Goal: Task Accomplishment & Management: Complete application form

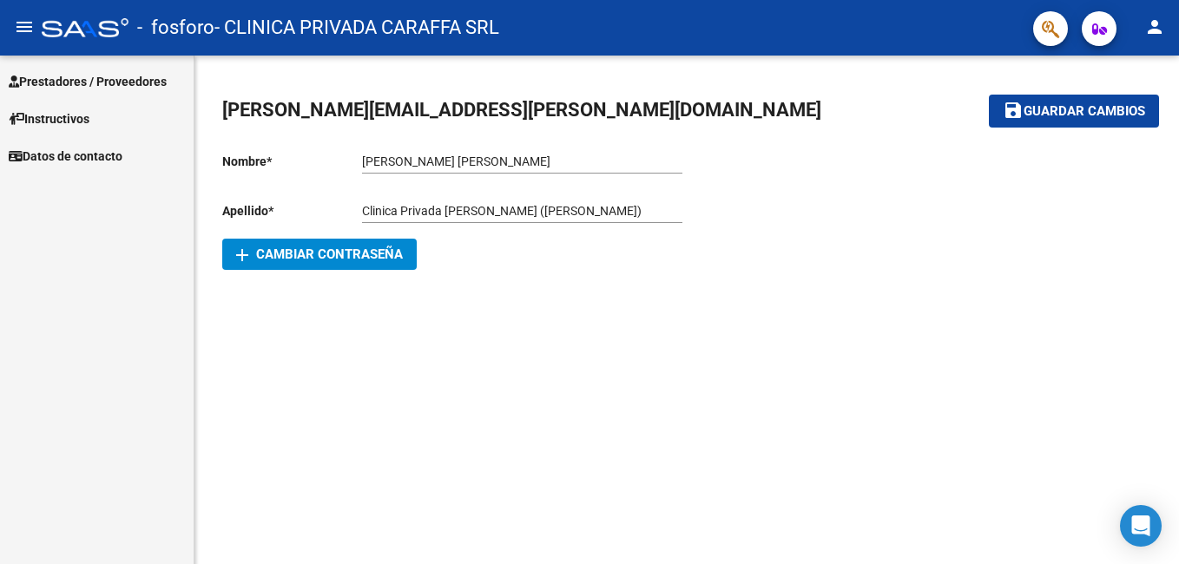
click at [135, 80] on span "Prestadores / Proveedores" at bounding box center [88, 81] width 158 height 19
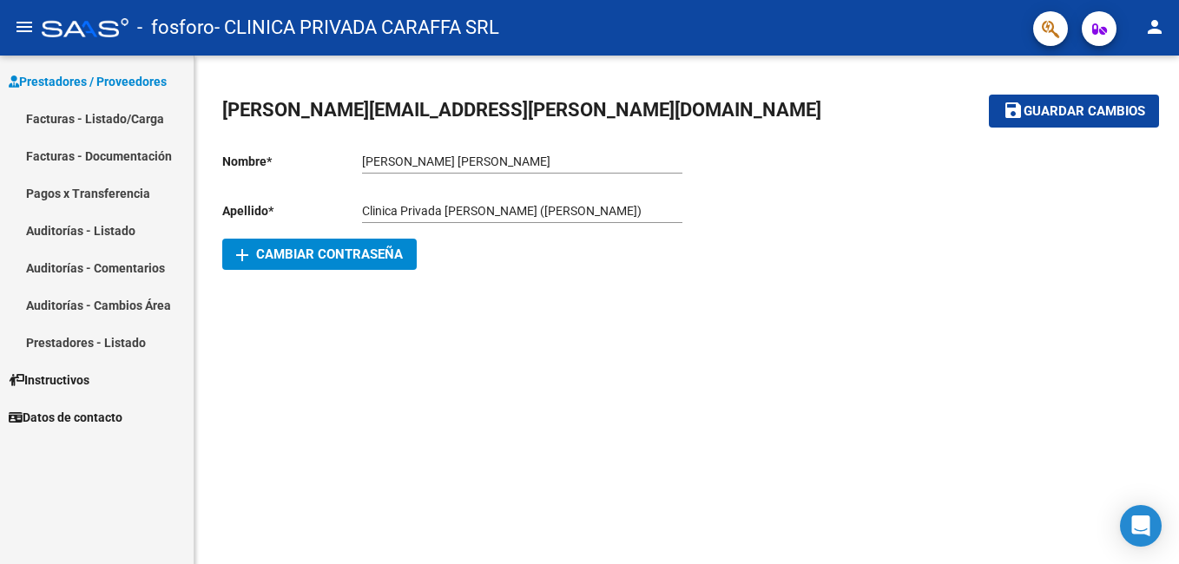
click at [109, 118] on link "Facturas - Listado/Carga" at bounding box center [97, 118] width 194 height 37
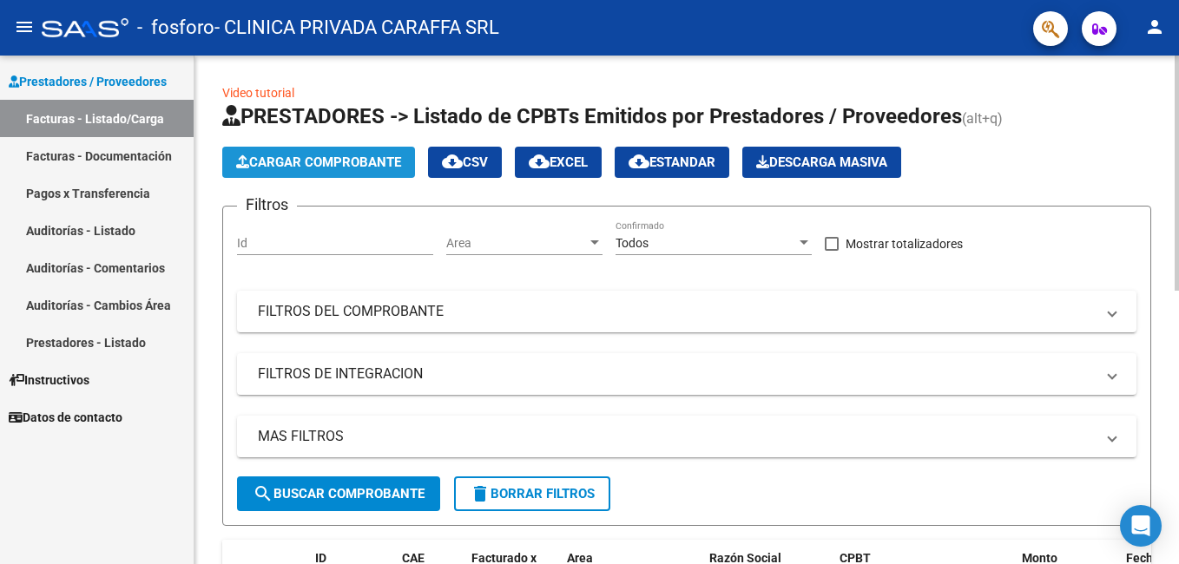
click at [297, 161] on span "Cargar Comprobante" at bounding box center [318, 163] width 165 height 16
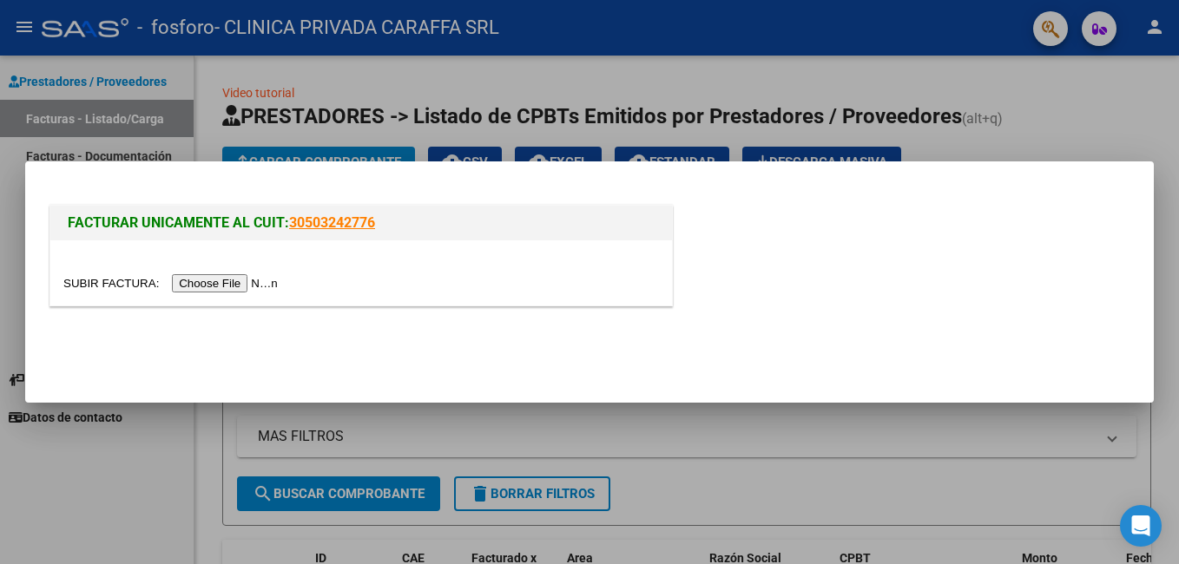
click at [217, 278] on input "file" at bounding box center [173, 283] width 220 height 18
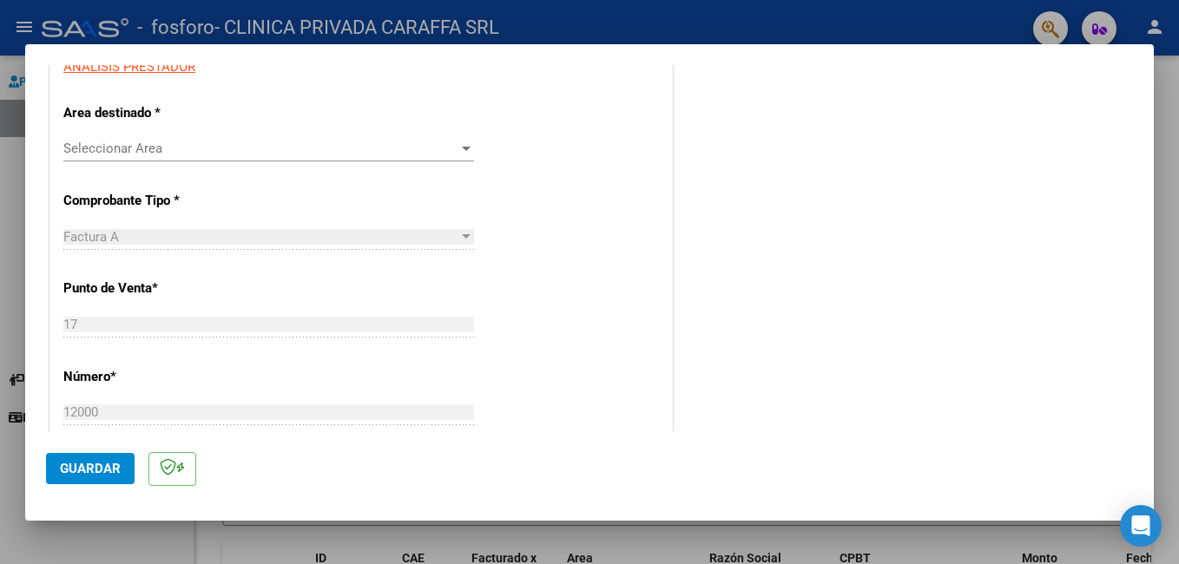
scroll to position [347, 0]
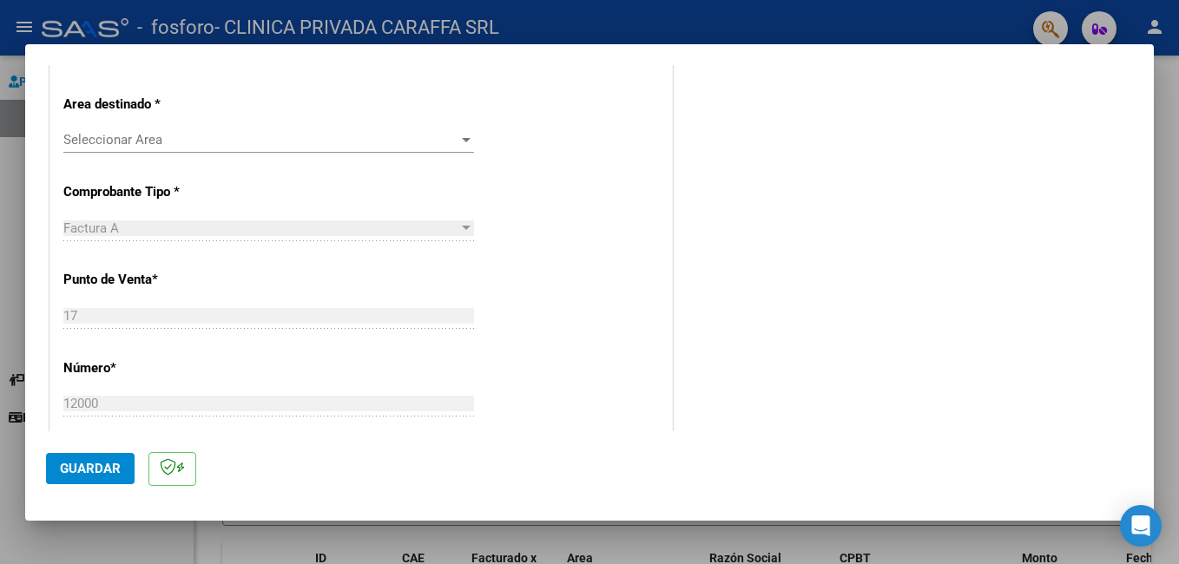
click at [273, 134] on span "Seleccionar Area" at bounding box center [260, 140] width 395 height 16
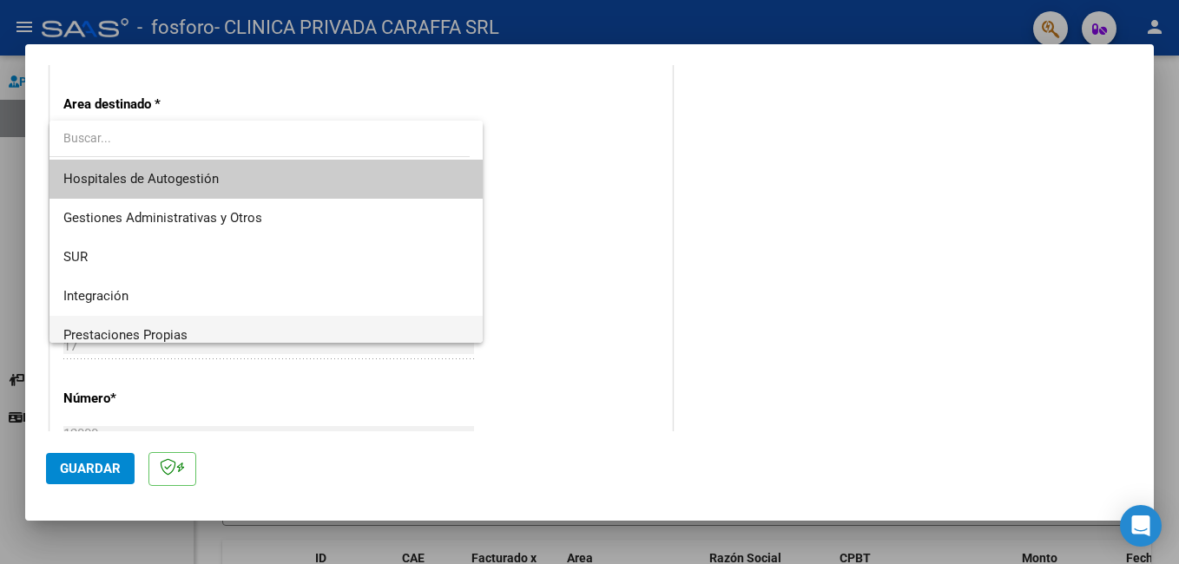
click at [220, 324] on span "Prestaciones Propias" at bounding box center [265, 335] width 405 height 39
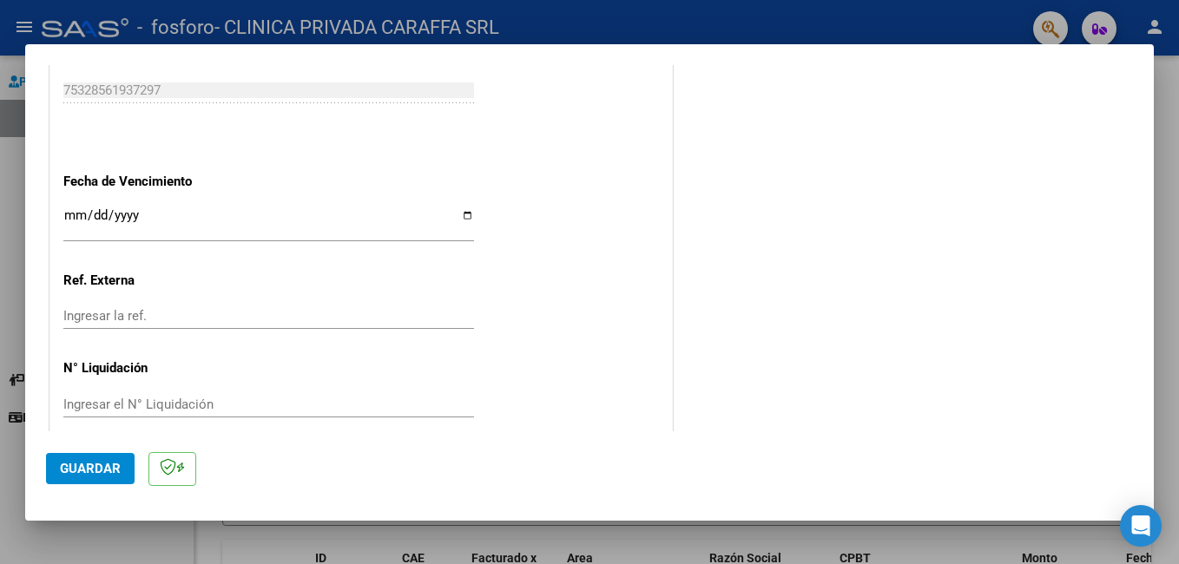
scroll to position [954, 0]
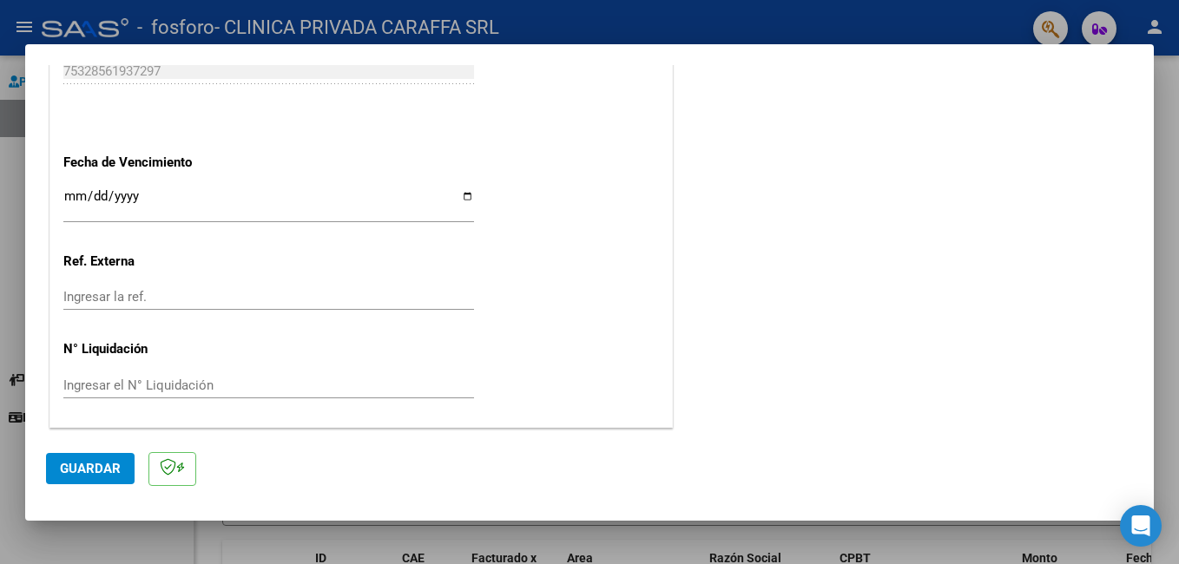
click at [462, 206] on input "Ingresar la fecha" at bounding box center [268, 203] width 411 height 28
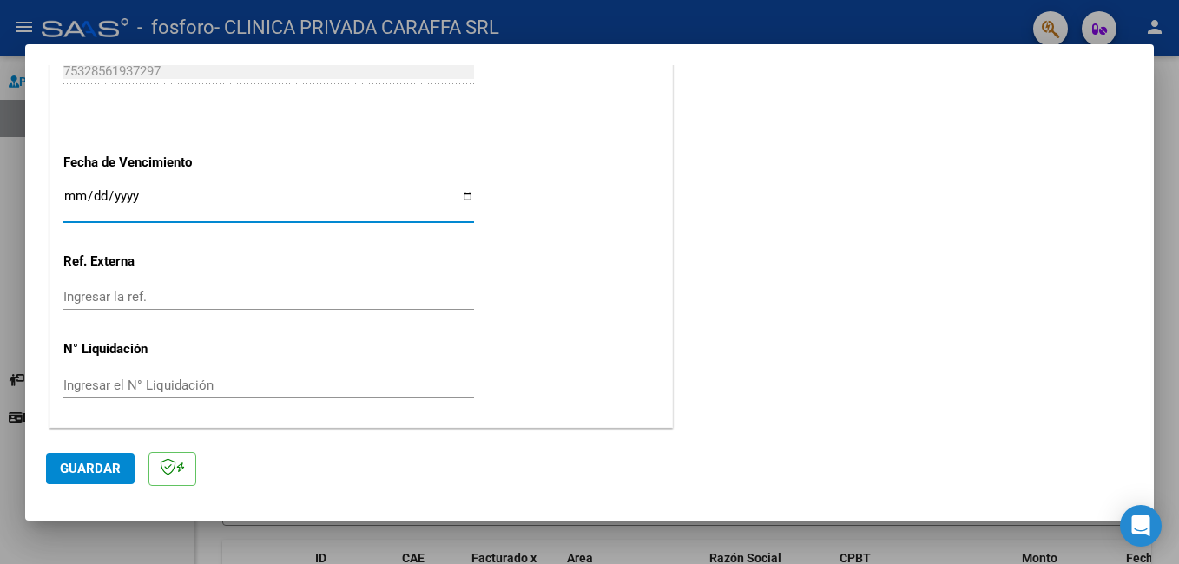
click at [462, 196] on input "Ingresar la fecha" at bounding box center [268, 203] width 411 height 28
type input "[DATE]"
click at [103, 462] on span "Guardar" at bounding box center [90, 469] width 61 height 16
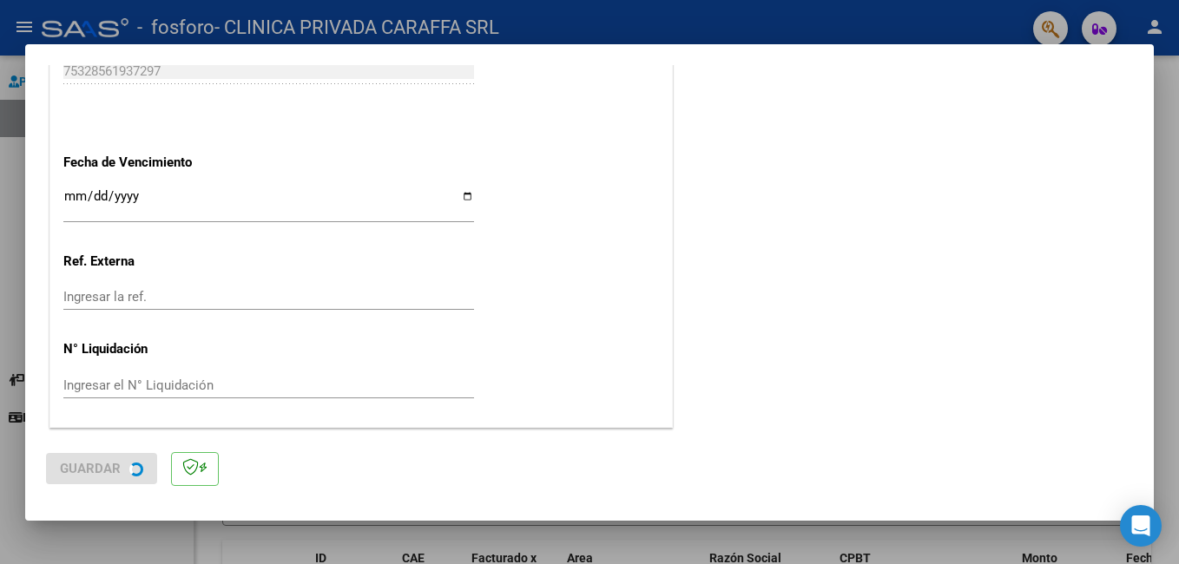
scroll to position [0, 0]
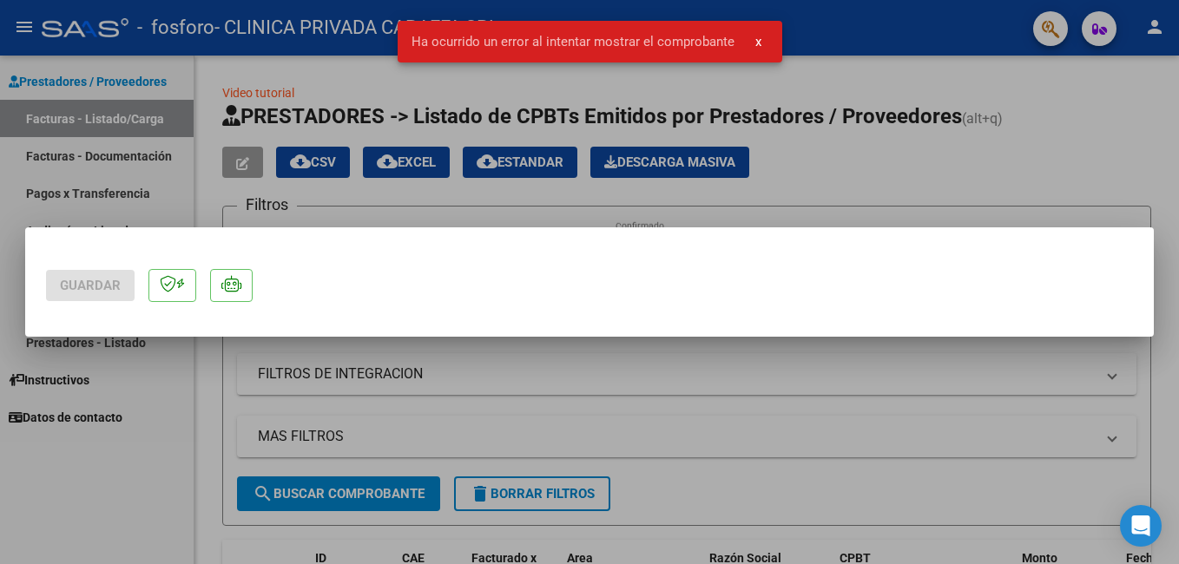
click at [760, 43] on button "x" at bounding box center [758, 41] width 34 height 31
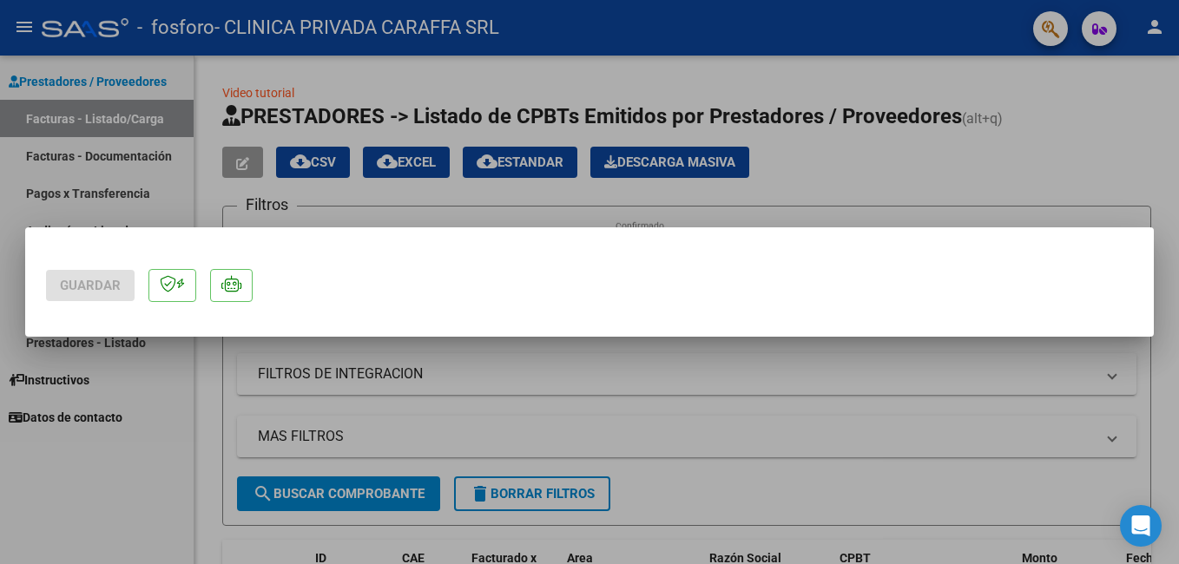
click at [755, 375] on div at bounding box center [589, 282] width 1179 height 564
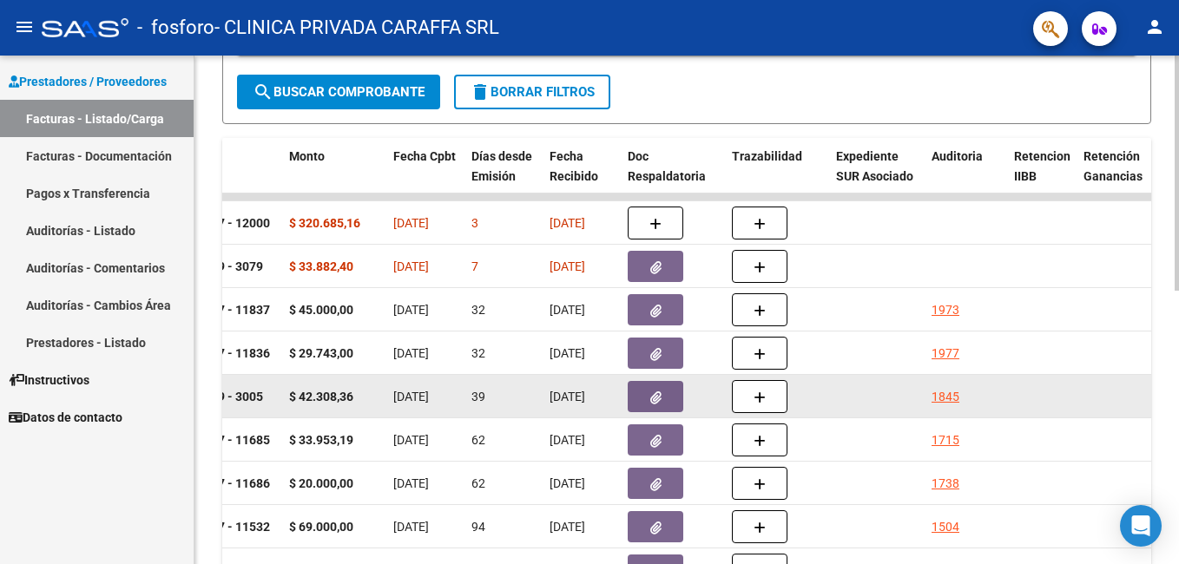
scroll to position [347, 0]
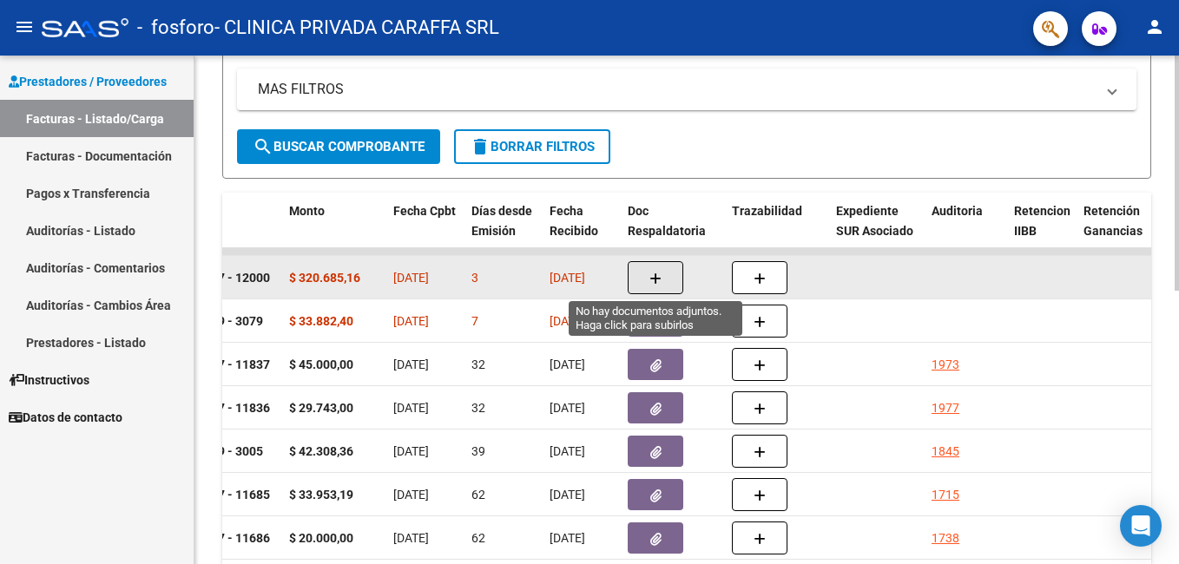
click at [648, 273] on button "button" at bounding box center [656, 277] width 56 height 33
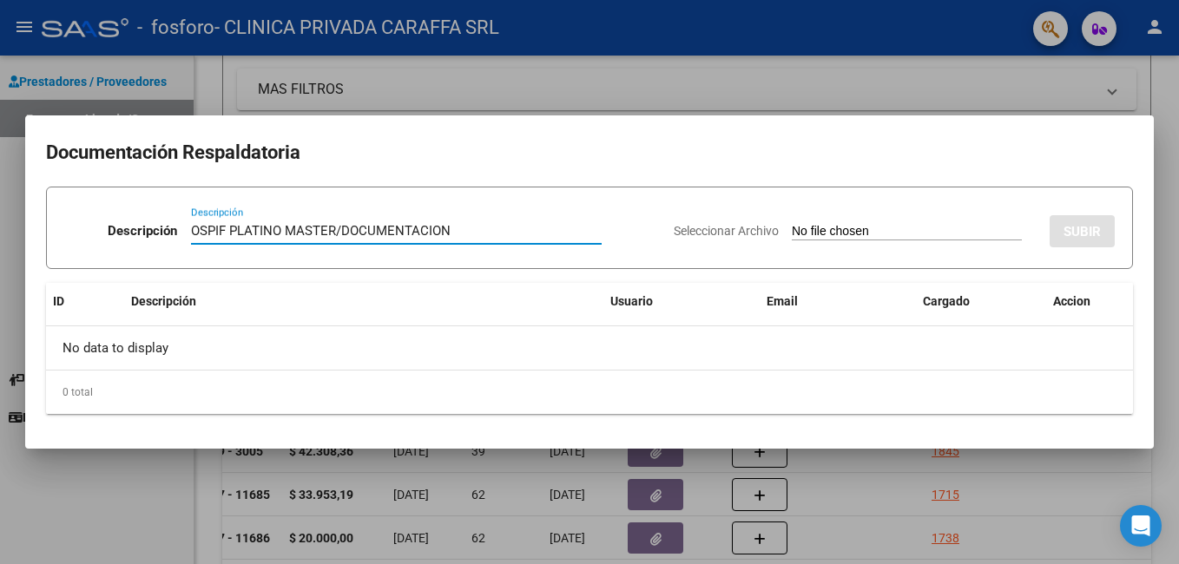
type input "OSPIF PLATINO MASTER/DOCUMENTACION"
click at [870, 227] on input "Seleccionar Archivo" at bounding box center [907, 232] width 230 height 16
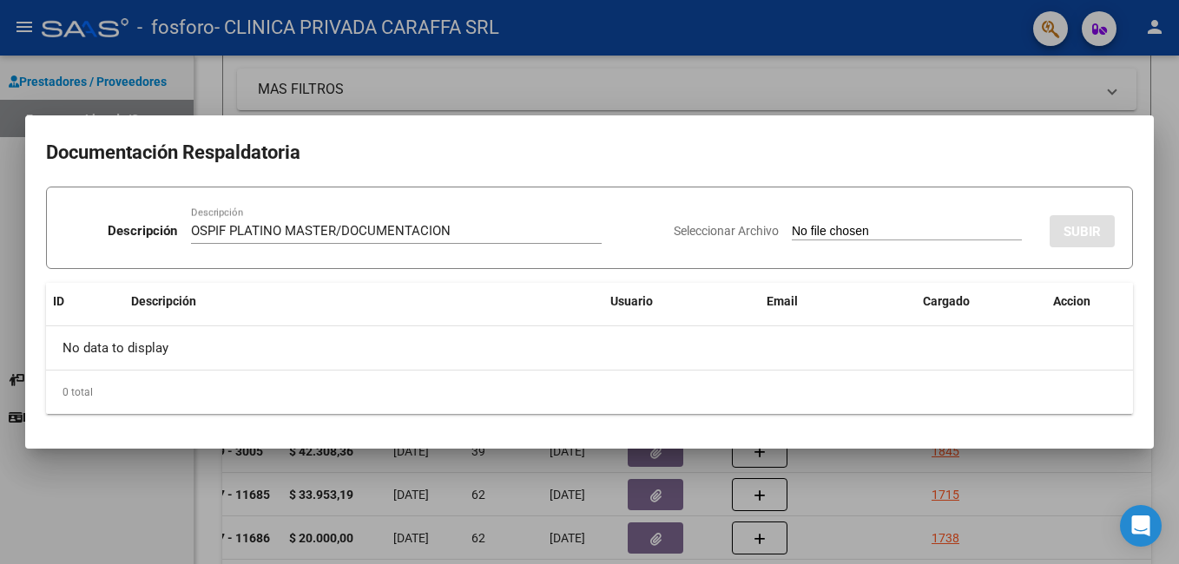
type input "C:\fakepath\OSPIF PLATINO FA 17-12000.pdf"
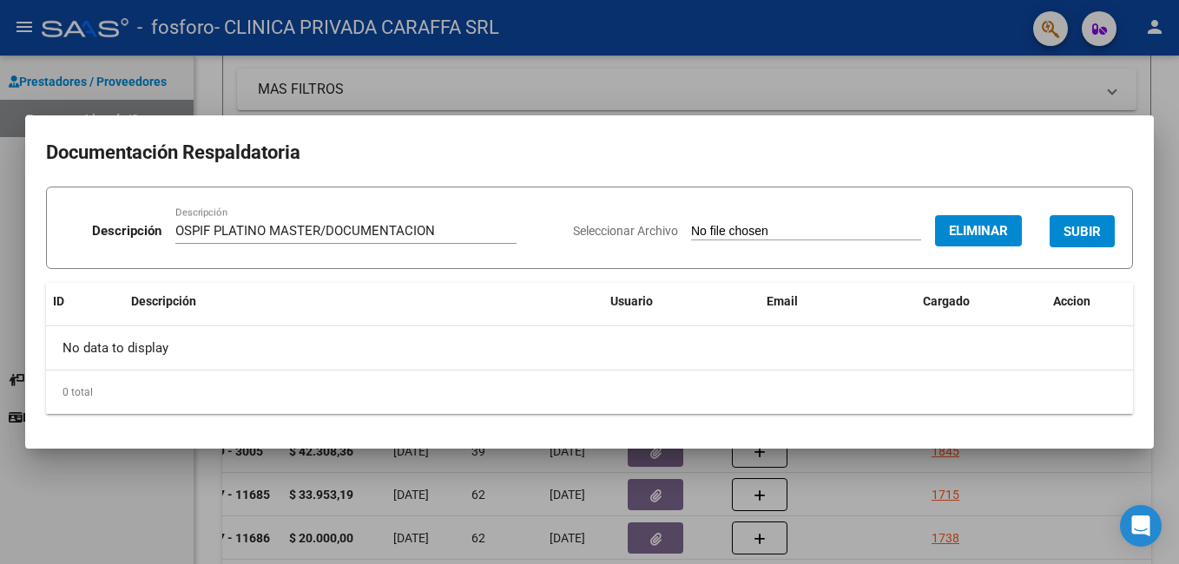
click at [1063, 240] on button "SUBIR" at bounding box center [1082, 231] width 65 height 32
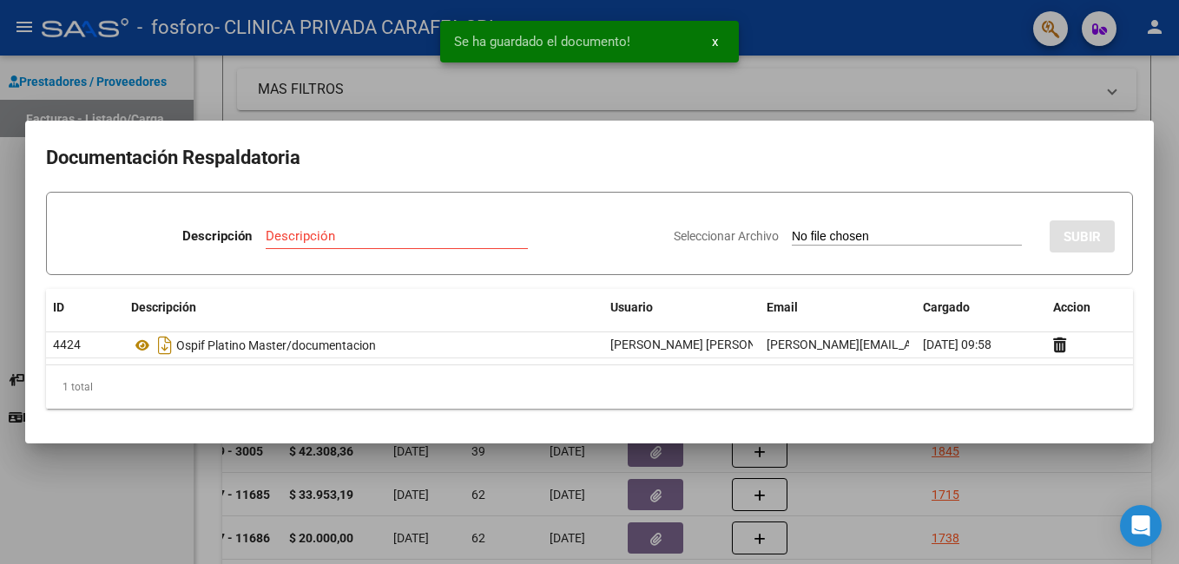
click at [1057, 97] on div at bounding box center [589, 282] width 1179 height 564
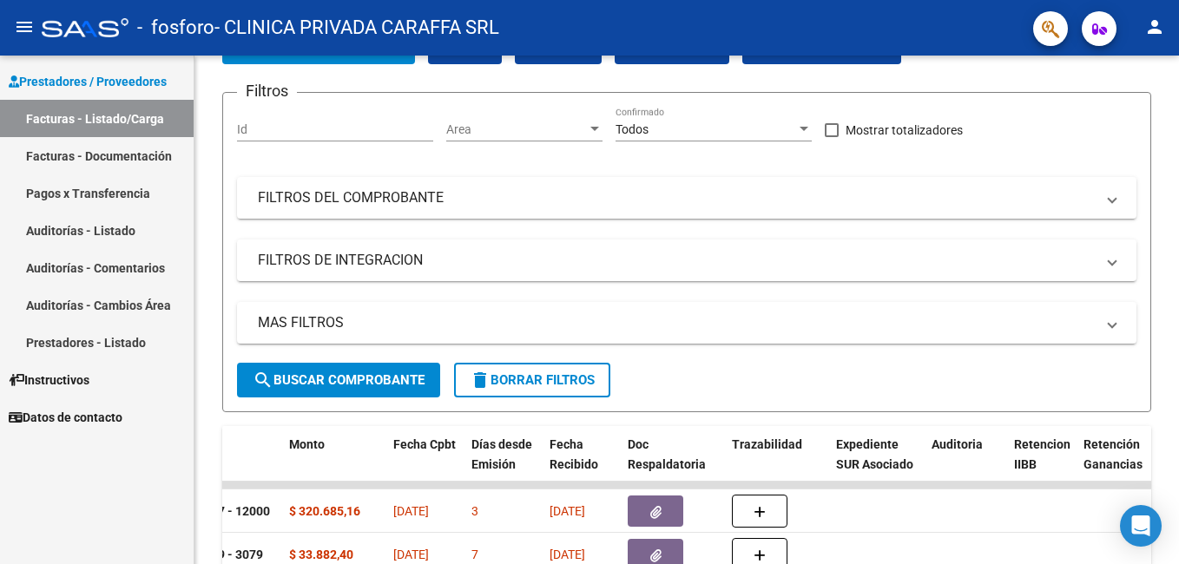
scroll to position [87, 0]
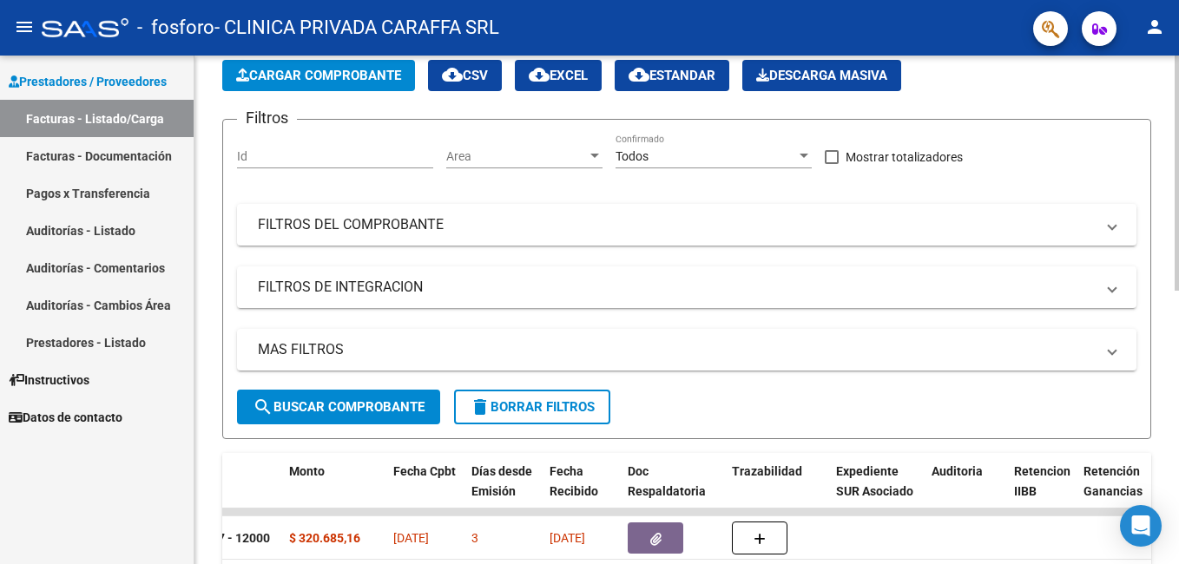
click at [286, 76] on span "Cargar Comprobante" at bounding box center [318, 76] width 165 height 16
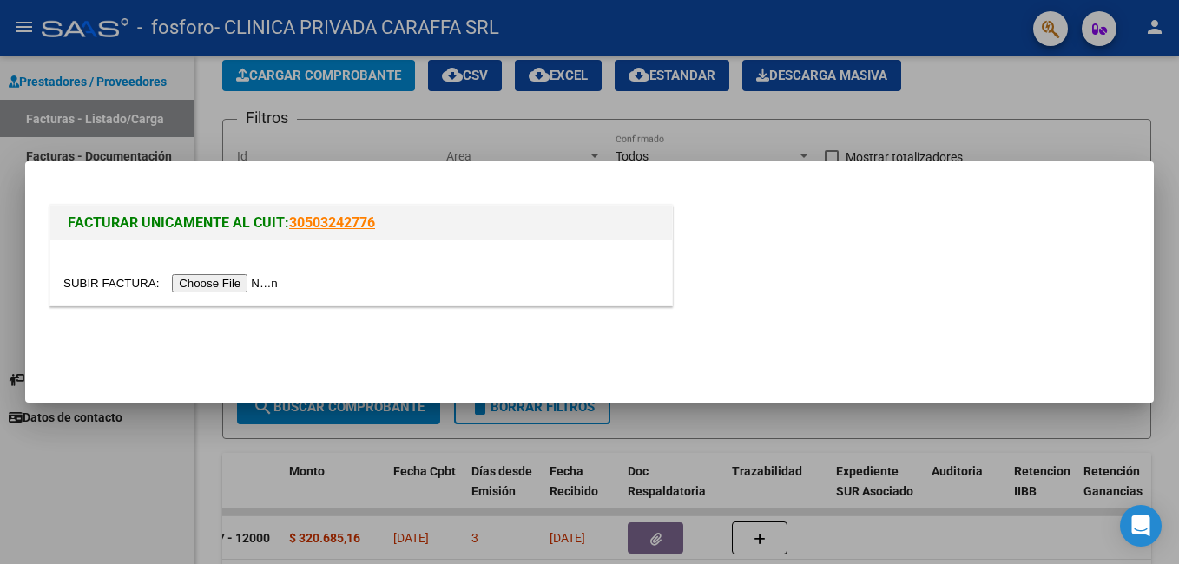
click at [192, 293] on div at bounding box center [361, 283] width 596 height 20
click at [199, 293] on div at bounding box center [361, 272] width 622 height 65
click at [200, 286] on input "file" at bounding box center [173, 283] width 220 height 18
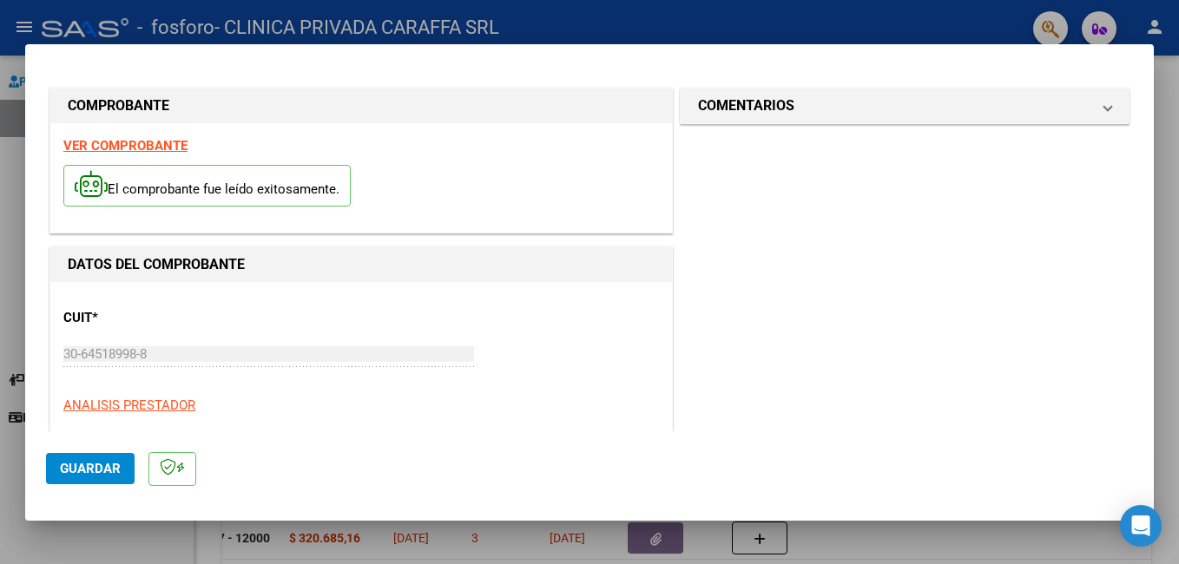
scroll to position [260, 0]
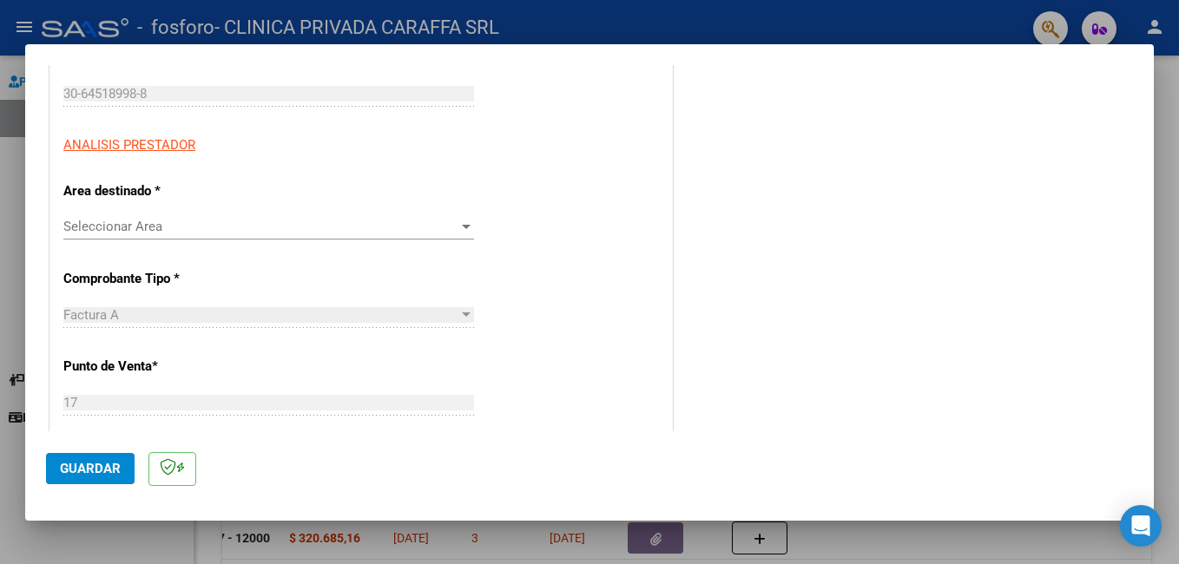
click at [214, 222] on span "Seleccionar Area" at bounding box center [260, 227] width 395 height 16
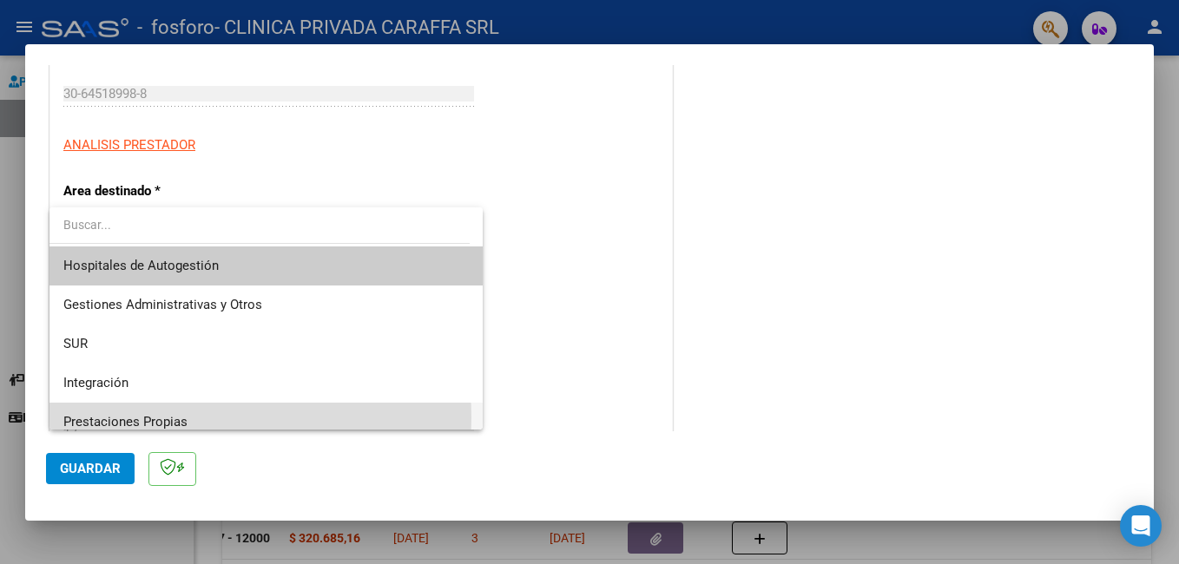
click at [214, 418] on span "Prestaciones Propias" at bounding box center [265, 422] width 405 height 39
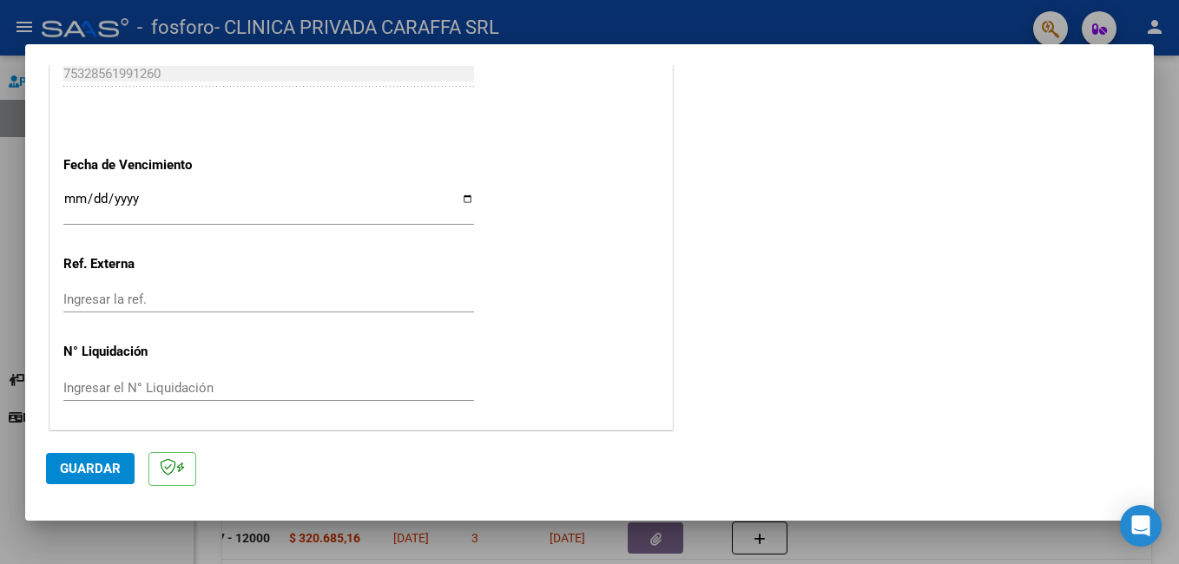
scroll to position [954, 0]
click at [462, 195] on input "Ingresar la fecha" at bounding box center [268, 203] width 411 height 28
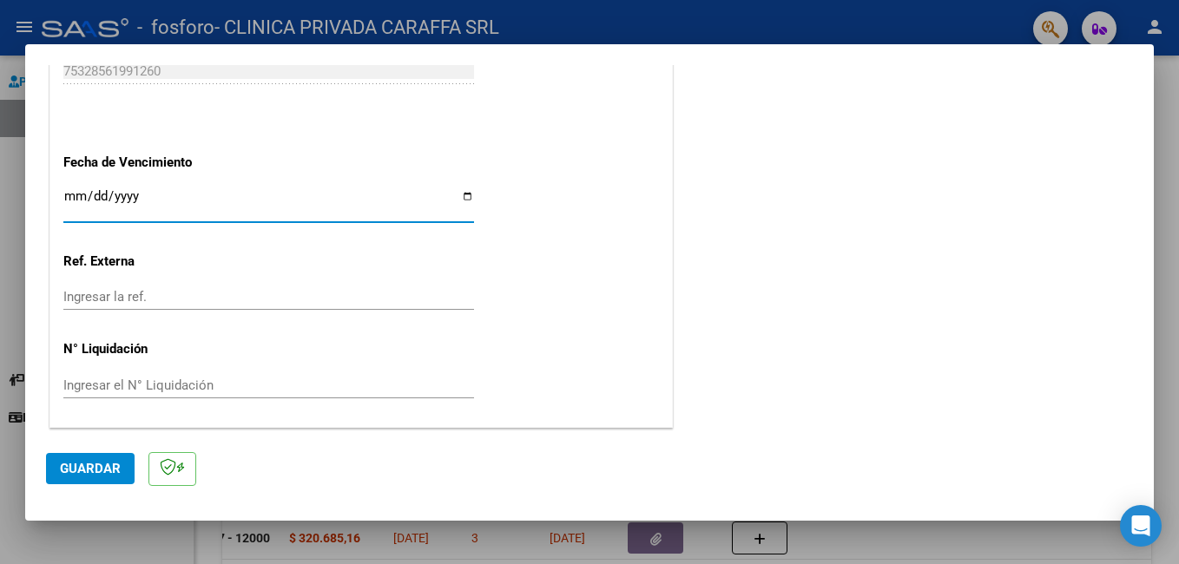
type input "[DATE]"
click at [69, 463] on span "Guardar" at bounding box center [90, 469] width 61 height 16
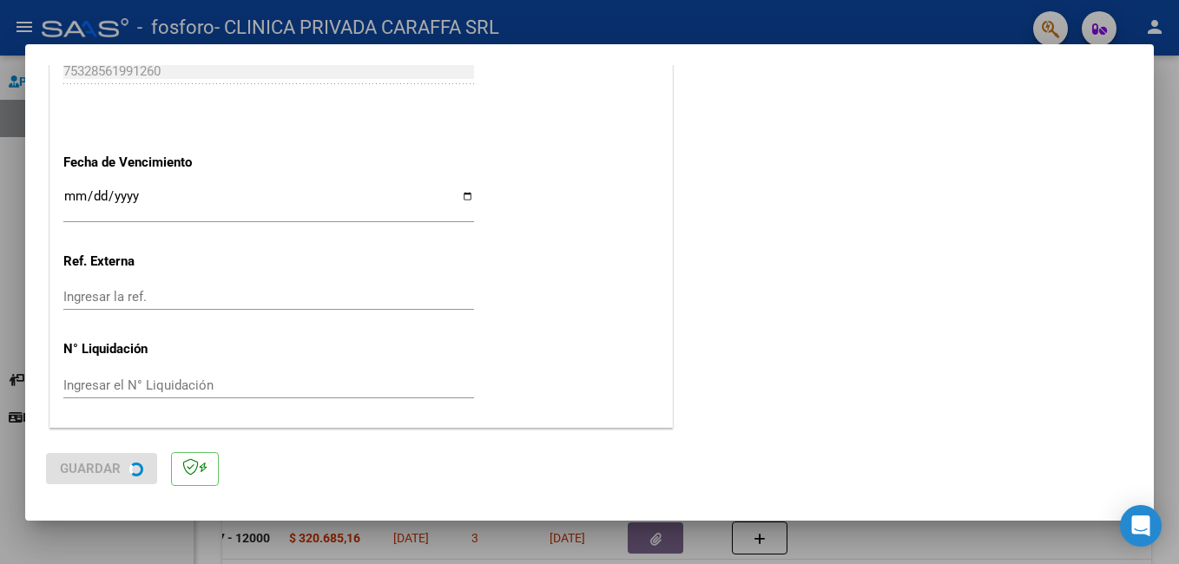
scroll to position [0, 0]
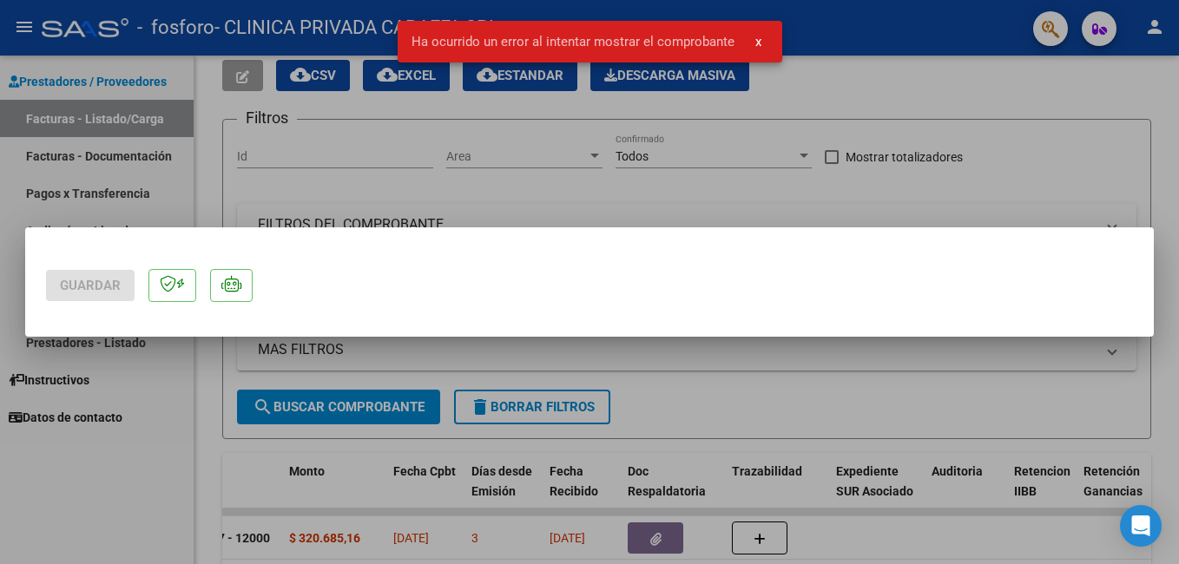
click at [1002, 177] on div at bounding box center [589, 282] width 1179 height 564
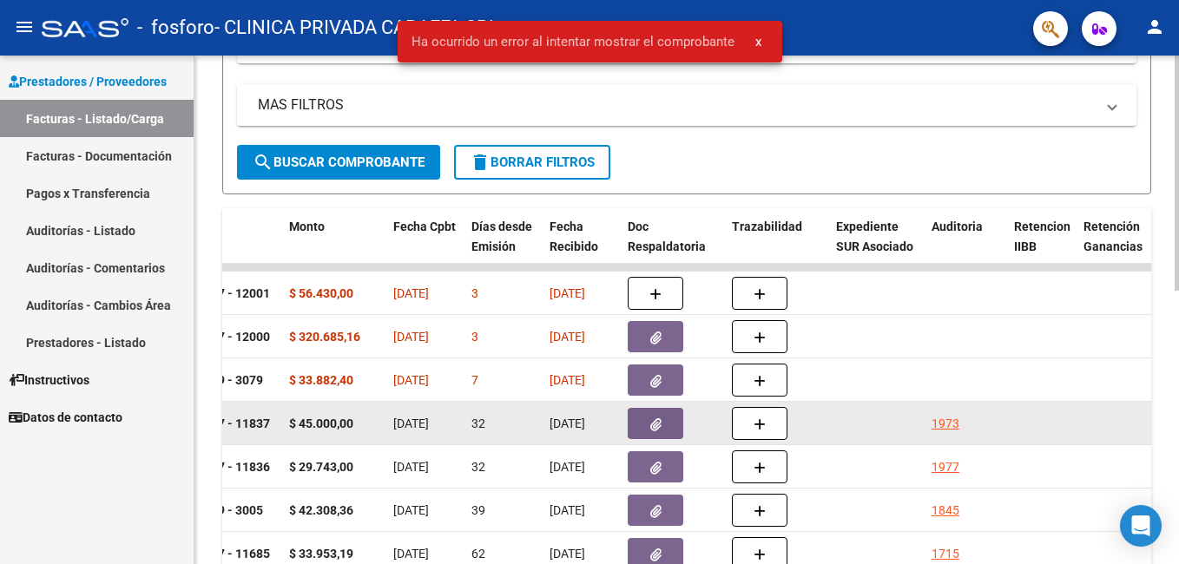
scroll to position [347, 0]
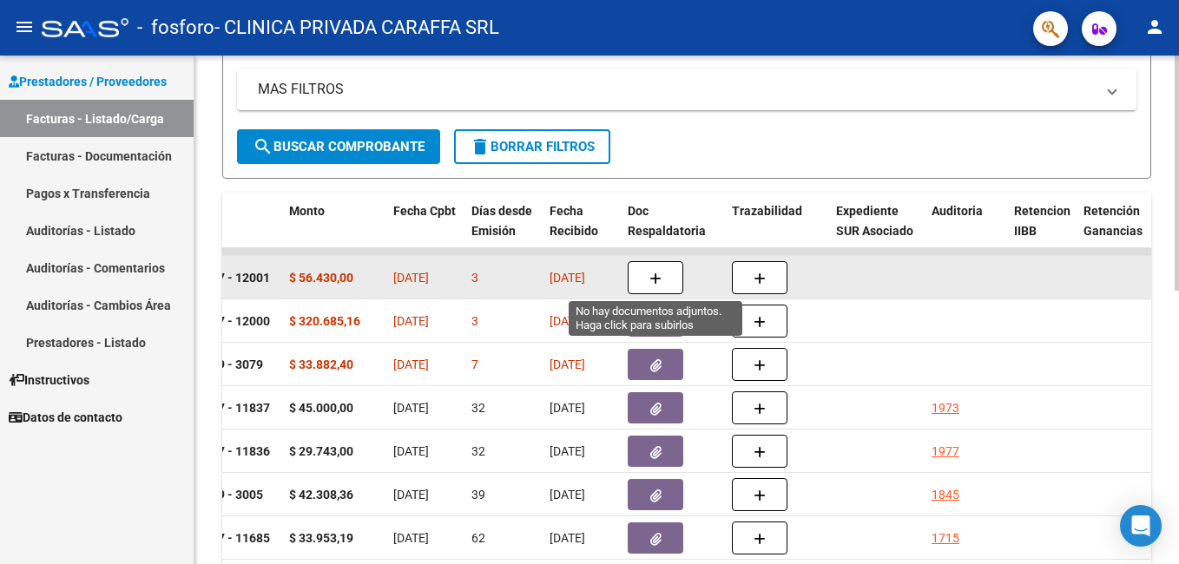
click at [650, 274] on icon "button" at bounding box center [655, 279] width 12 height 13
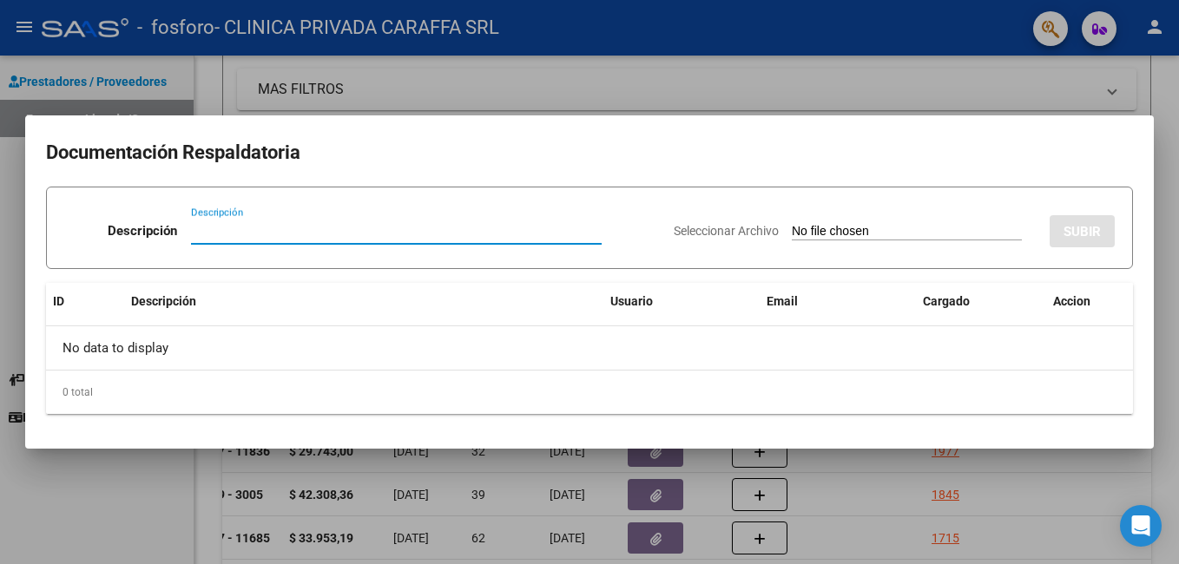
click at [464, 235] on input "Descripción" at bounding box center [396, 231] width 411 height 16
type input "OSPIF BORDO MASTER/DOCUMENTACION"
click at [915, 233] on input "Seleccionar Archivo" at bounding box center [907, 232] width 230 height 16
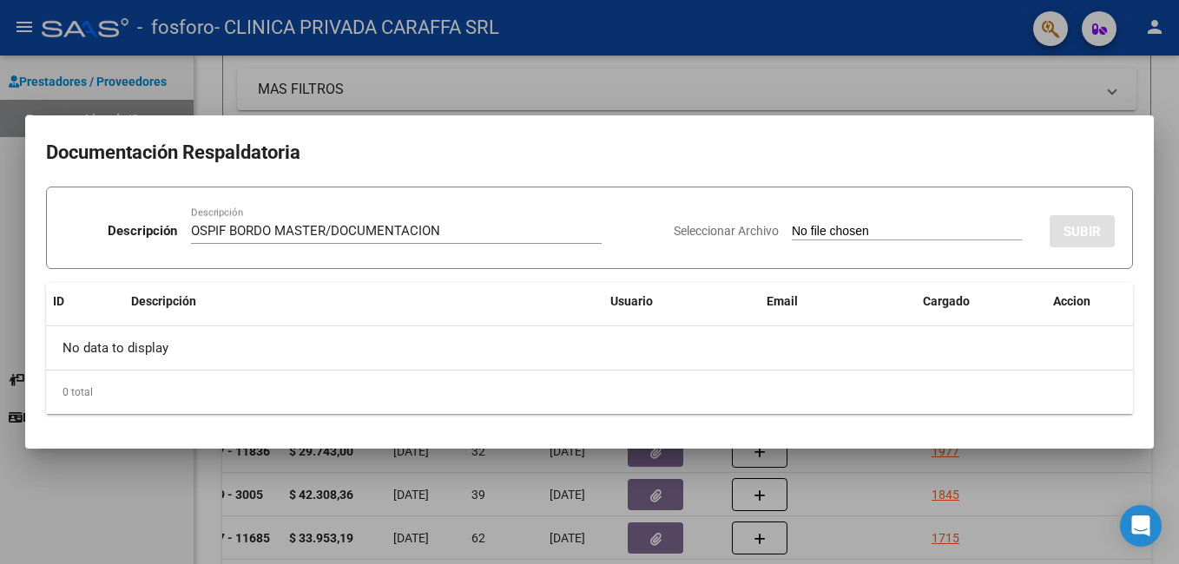
type input "C:\fakepath\OSPIF BORDO FA 17-12001.pdf"
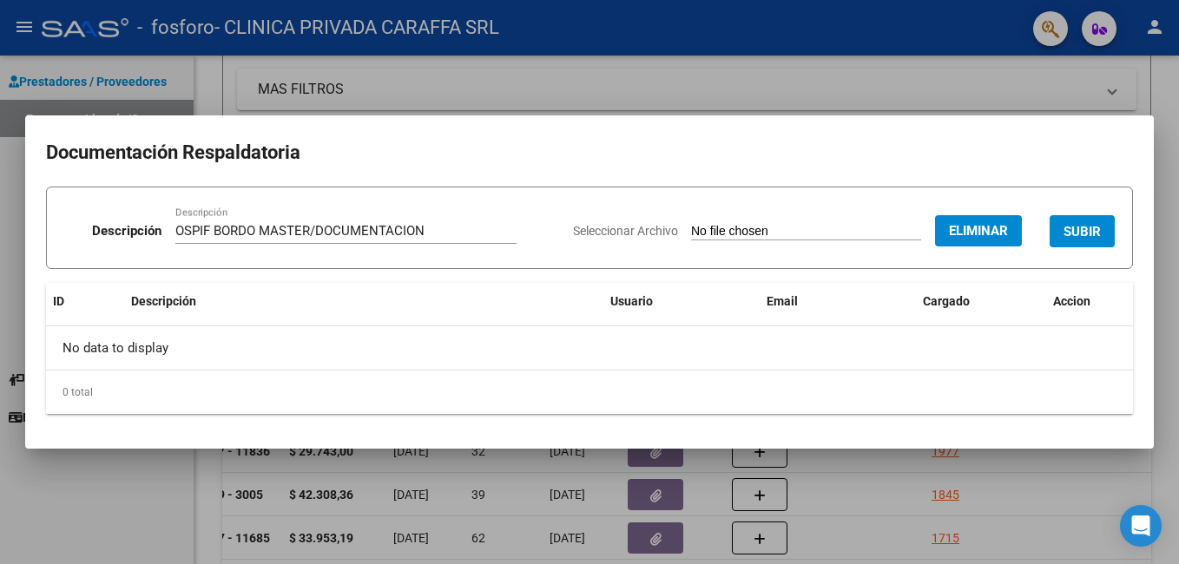
click at [1081, 228] on span "SUBIR" at bounding box center [1081, 232] width 37 height 16
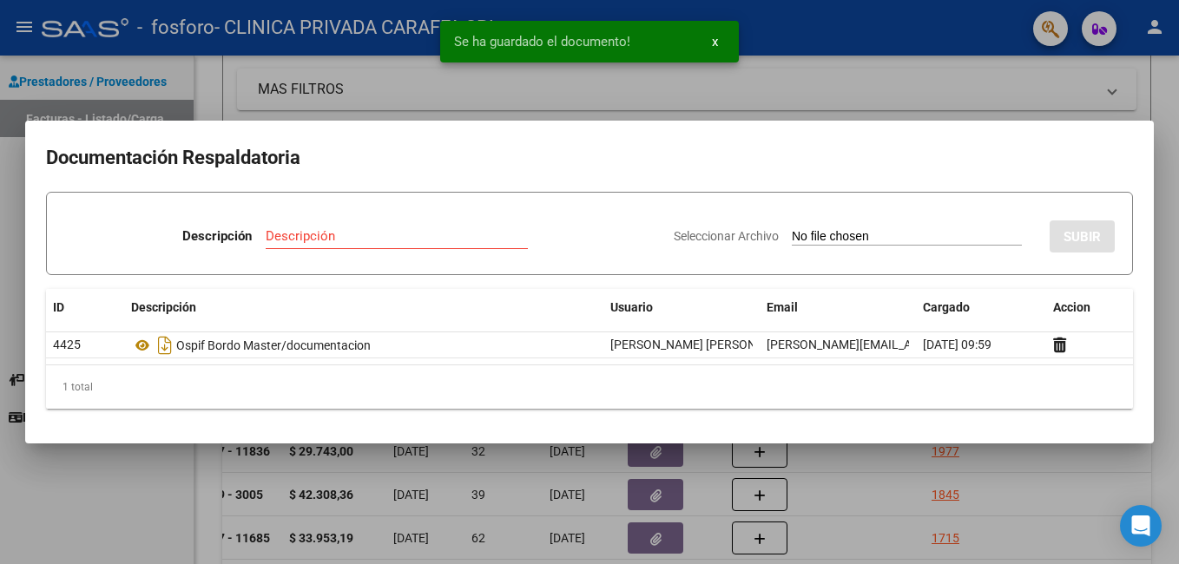
click at [963, 84] on div at bounding box center [589, 282] width 1179 height 564
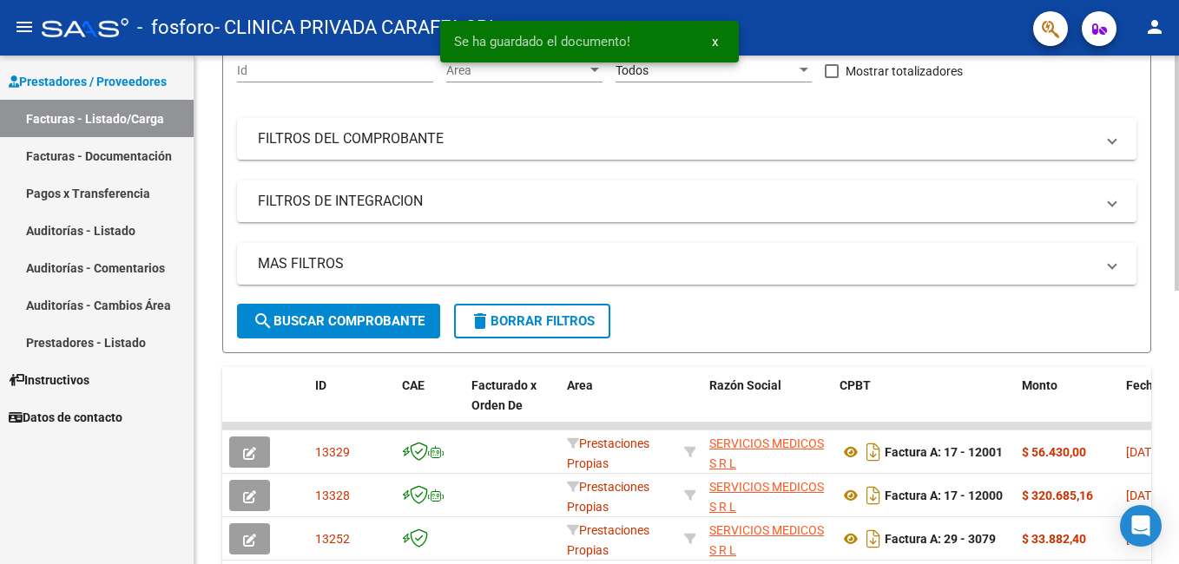
scroll to position [87, 0]
